Goal: Find specific page/section: Find specific page/section

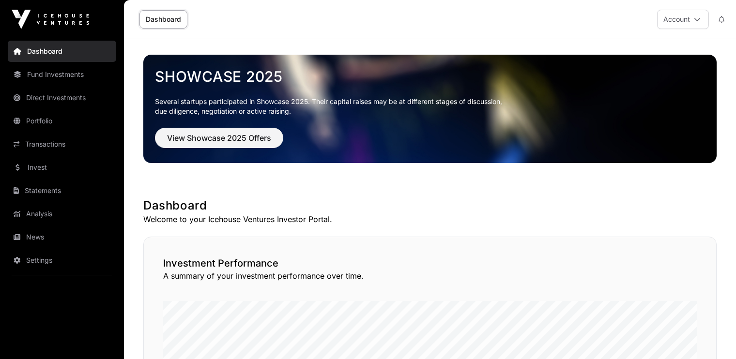
click at [41, 50] on link "Dashboard" at bounding box center [62, 51] width 108 height 21
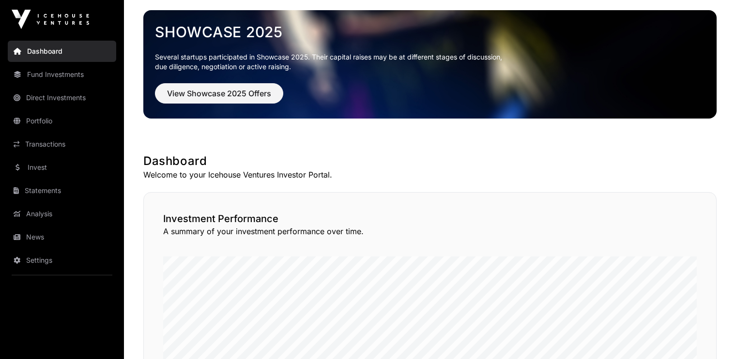
scroll to position [44, 0]
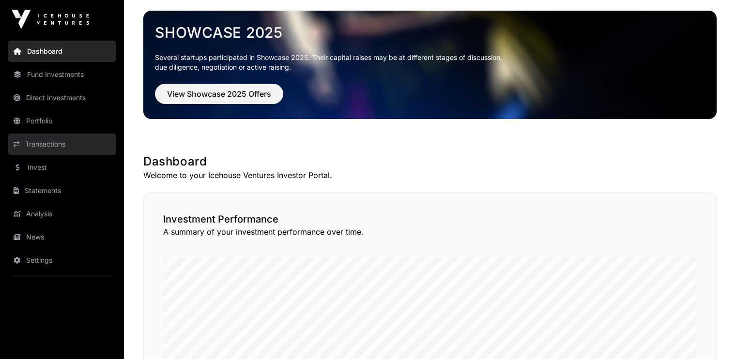
click at [64, 144] on link "Transactions" at bounding box center [62, 144] width 108 height 21
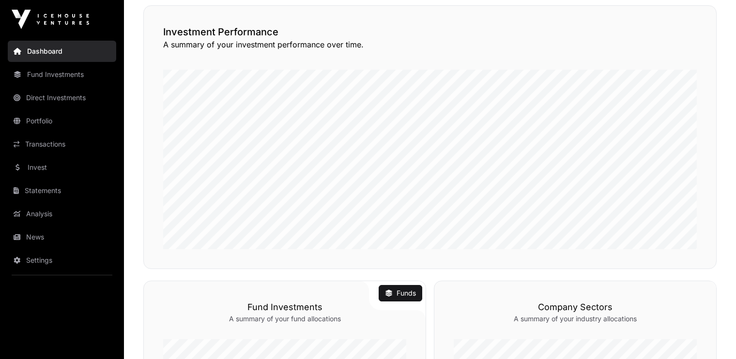
scroll to position [232, 0]
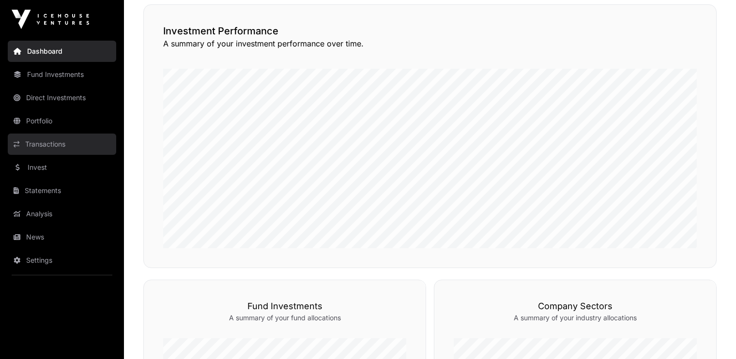
click at [44, 143] on link "Transactions" at bounding box center [62, 144] width 108 height 21
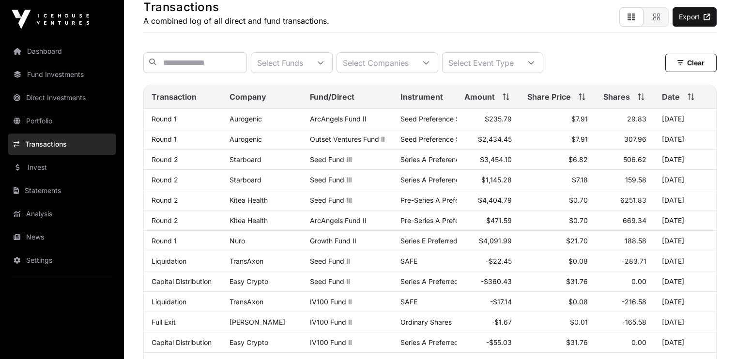
scroll to position [61, 0]
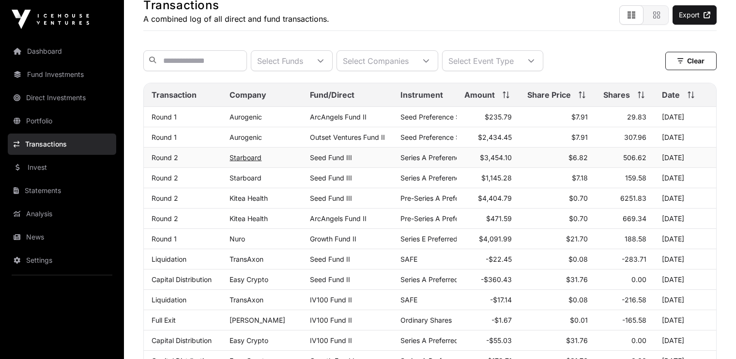
click at [247, 162] on link "Starboard" at bounding box center [246, 158] width 32 height 8
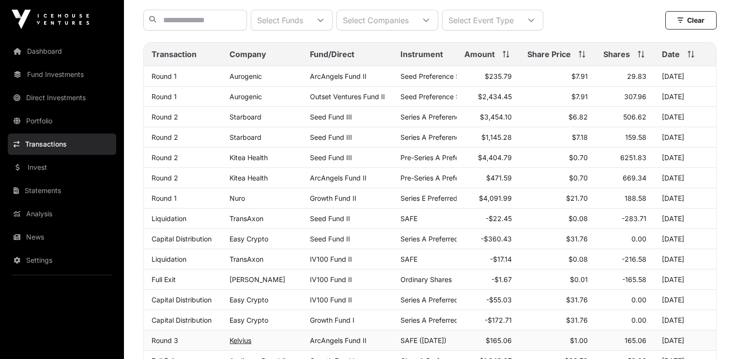
scroll to position [0, 0]
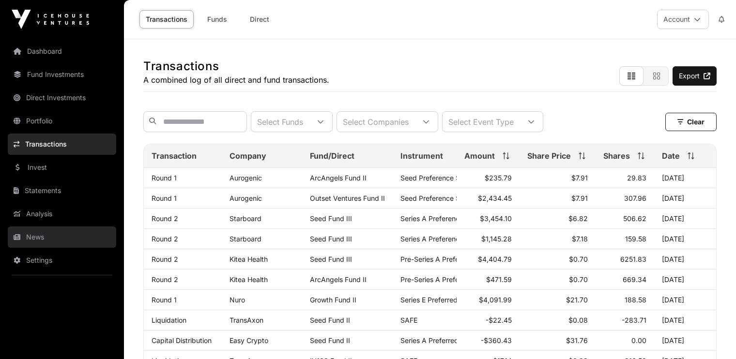
click at [35, 234] on link "News" at bounding box center [62, 237] width 108 height 21
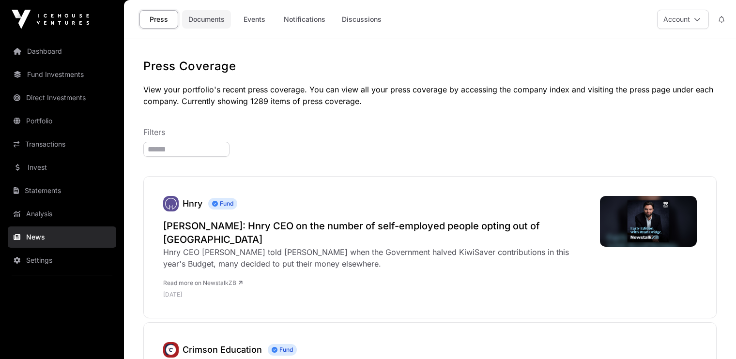
click at [206, 21] on link "Documents" at bounding box center [206, 19] width 49 height 18
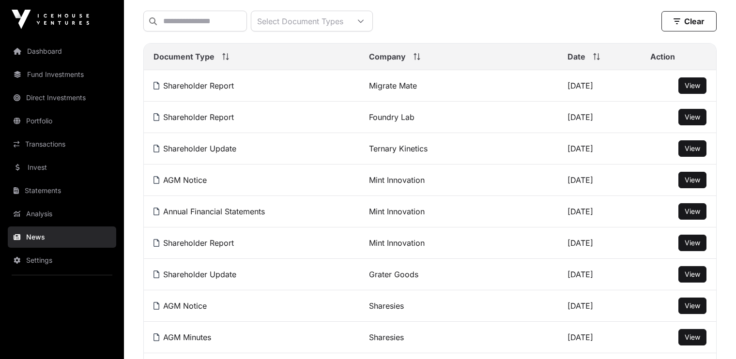
scroll to position [125, 0]
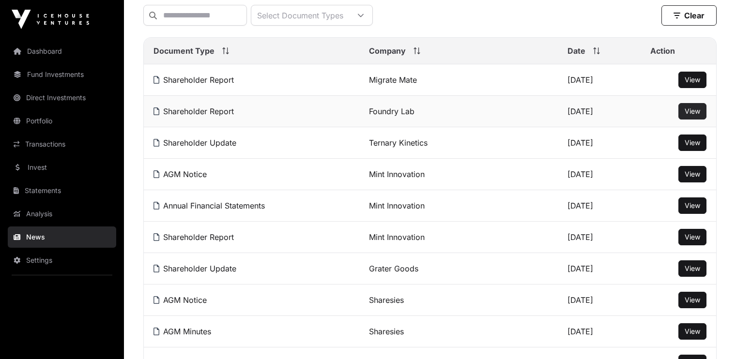
click at [692, 115] on span "View" at bounding box center [692, 111] width 15 height 8
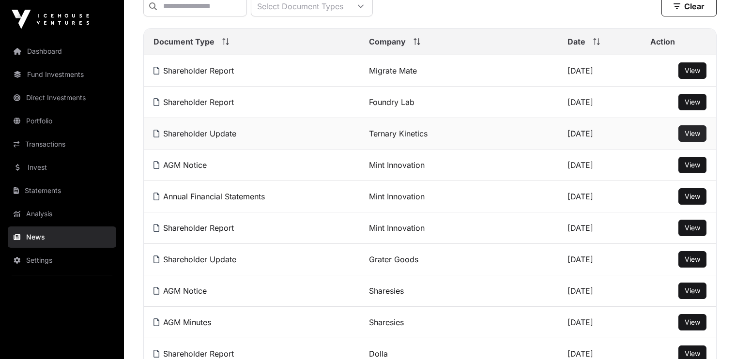
scroll to position [0, 0]
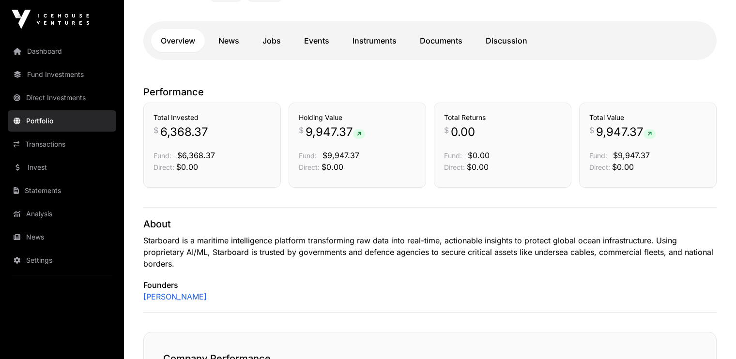
scroll to position [215, 0]
